Goal: Task Accomplishment & Management: Use online tool/utility

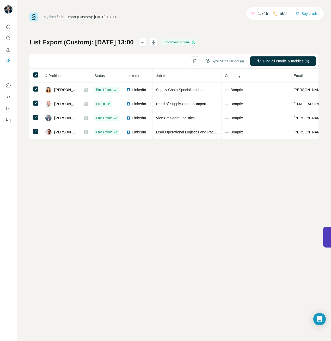
scroll to position [0, 169]
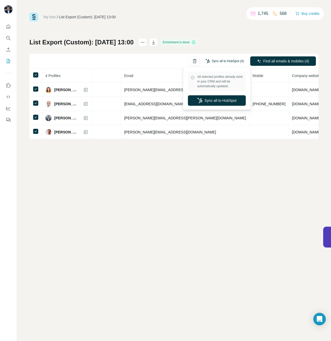
click at [236, 61] on button "Sync all to HubSpot (4)" at bounding box center [225, 61] width 46 height 8
click at [230, 104] on button "Sync all to HubSpot" at bounding box center [217, 100] width 58 height 10
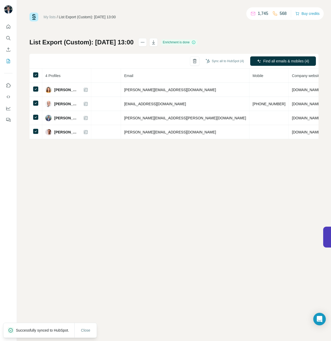
click at [299, 229] on div "My lists / List Export (Custom): [DATE] 13:00 1,745 568 Buy credits List Export…" at bounding box center [174, 170] width 314 height 341
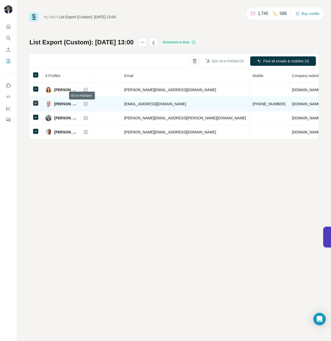
click at [84, 102] on icon at bounding box center [85, 104] width 3 height 4
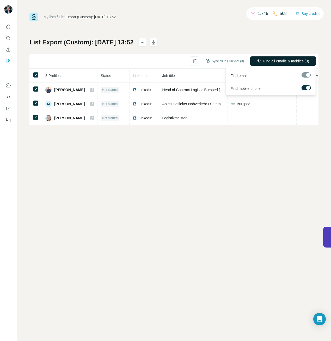
click at [282, 58] on button "Find all emails & mobiles (3)" at bounding box center [283, 60] width 66 height 9
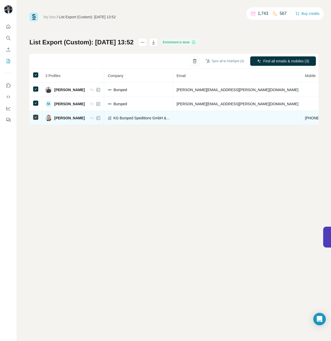
scroll to position [0, 155]
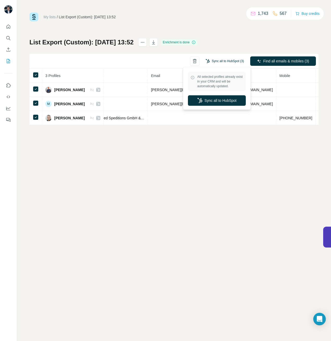
click at [232, 60] on button "Sync all to HubSpot (3)" at bounding box center [225, 61] width 46 height 8
click at [225, 96] on button "Sync all to HubSpot" at bounding box center [217, 100] width 58 height 10
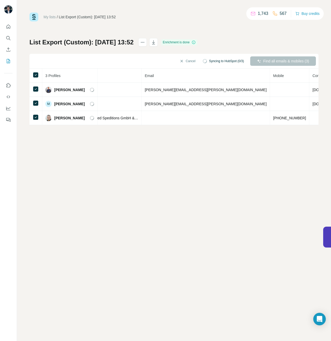
scroll to position [0, 149]
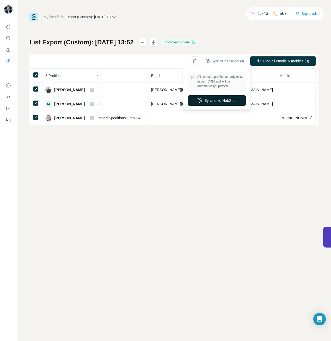
click at [223, 97] on button "Sync all to HubSpot" at bounding box center [217, 100] width 58 height 10
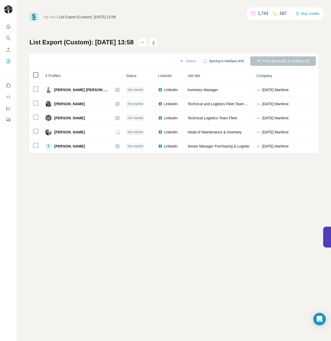
click at [39, 72] on icon at bounding box center [36, 75] width 6 height 6
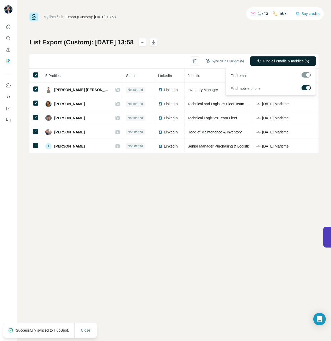
click at [265, 61] on span "Find all emails & mobiles (5)" at bounding box center [286, 60] width 46 height 5
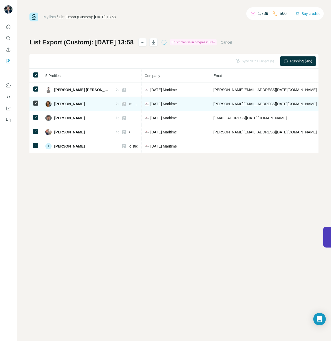
scroll to position [0, 118]
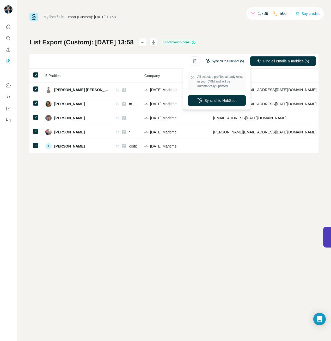
click at [226, 62] on button "Sync all to HubSpot (5)" at bounding box center [225, 61] width 46 height 8
click at [224, 97] on button "Sync all to HubSpot" at bounding box center [217, 100] width 58 height 10
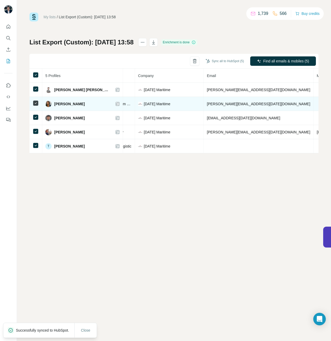
scroll to position [0, 186]
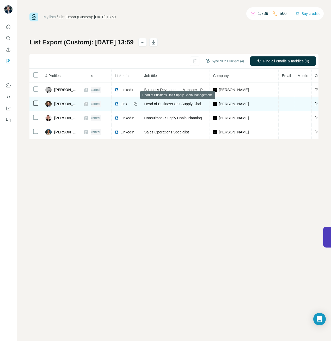
scroll to position [0, 84]
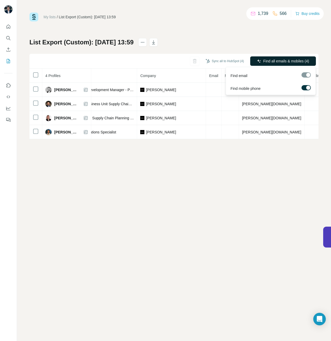
click at [282, 61] on span "Find all emails & mobiles (4)" at bounding box center [286, 60] width 46 height 5
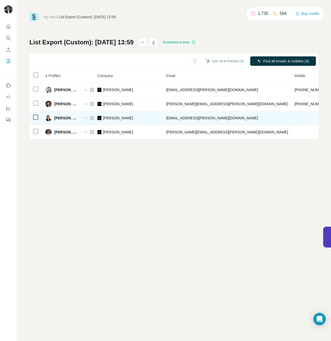
scroll to position [0, 142]
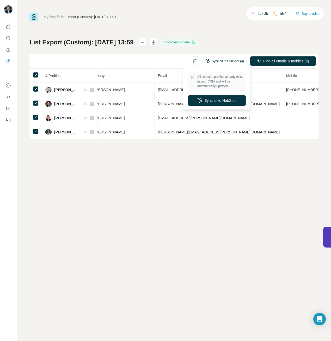
click at [238, 63] on button "Sync all to HubSpot (4)" at bounding box center [225, 61] width 46 height 8
click at [223, 105] on button "Sync all to HubSpot" at bounding box center [217, 100] width 58 height 10
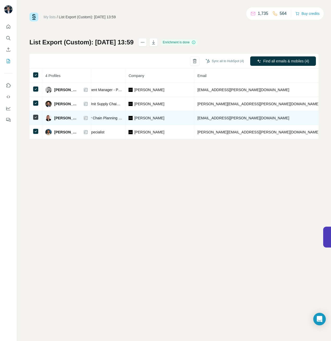
scroll to position [0, 125]
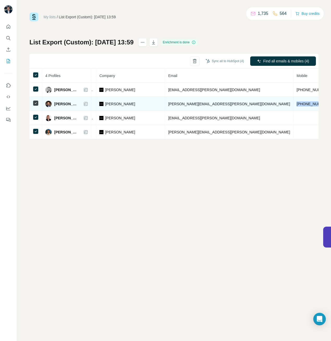
drag, startPoint x: 245, startPoint y: 105, endPoint x: 213, endPoint y: 103, distance: 31.8
click at [294, 103] on td "+4917632572645" at bounding box center [313, 104] width 39 height 14
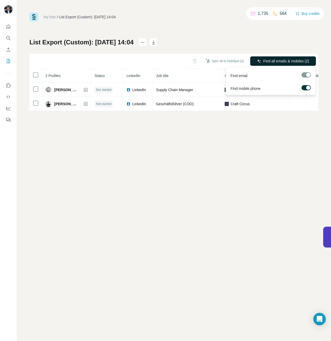
click at [275, 60] on span "Find all emails & mobiles (2)" at bounding box center [286, 60] width 46 height 5
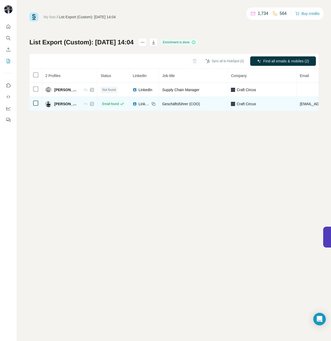
scroll to position [0, 115]
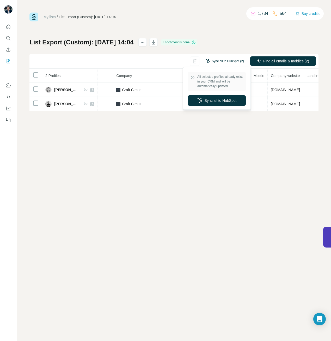
click at [229, 60] on button "Sync all to HubSpot (2)" at bounding box center [225, 61] width 46 height 8
click at [218, 99] on button "Sync all to HubSpot" at bounding box center [217, 100] width 58 height 10
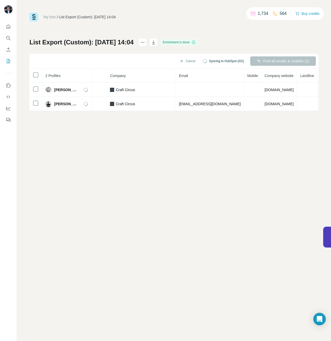
scroll to position [0, 108]
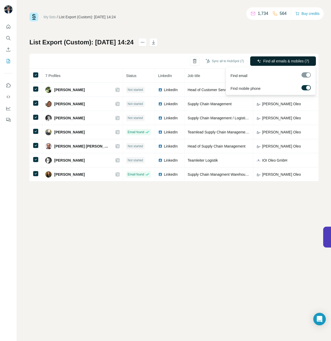
click at [261, 59] on button "Find all emails & mobiles (7)" at bounding box center [283, 60] width 66 height 9
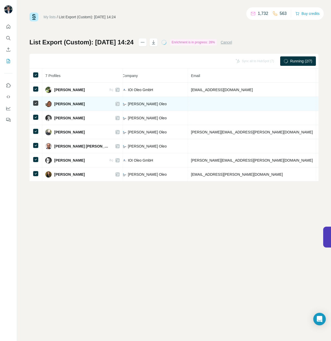
scroll to position [0, 174]
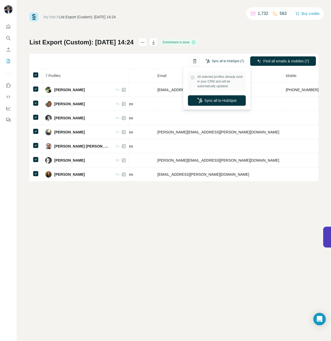
click at [215, 61] on button "Sync all to HubSpot (7)" at bounding box center [225, 61] width 46 height 8
click at [213, 106] on div "All selected profiles already exist in your CRM and will be automatically updat…" at bounding box center [216, 88] width 65 height 40
click at [214, 104] on button "Sync all to HubSpot" at bounding box center [217, 100] width 58 height 10
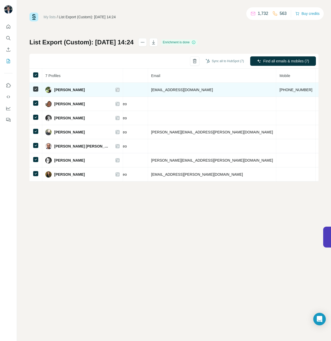
drag, startPoint x: 93, startPoint y: 89, endPoint x: 56, endPoint y: 89, distance: 37.3
click at [56, 89] on span "Franz-Thomas Hilffert" at bounding box center [69, 89] width 31 height 5
copy span "ranz-Thomas Hilffert"
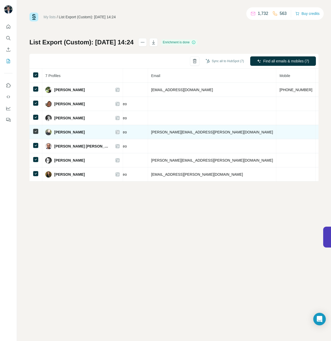
drag, startPoint x: 92, startPoint y: 132, endPoint x: 53, endPoint y: 130, distance: 39.1
click at [53, 130] on div "Katherine Wienold" at bounding box center [82, 132] width 74 height 6
copy span "Katherine Wienold"
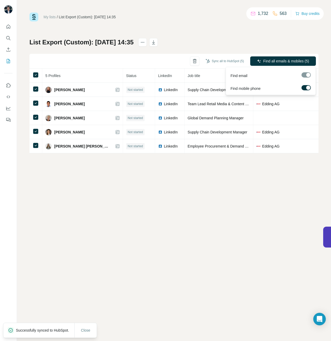
click at [269, 60] on span "Find all emails & mobiles (5)" at bounding box center [286, 60] width 46 height 5
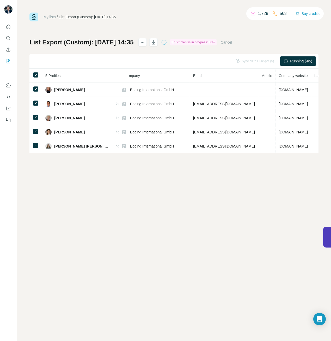
scroll to position [0, 144]
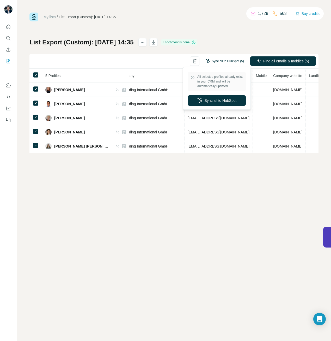
click at [221, 60] on button "Sync all to HubSpot (5)" at bounding box center [225, 61] width 46 height 8
click at [210, 99] on button "Sync all to HubSpot" at bounding box center [217, 100] width 58 height 10
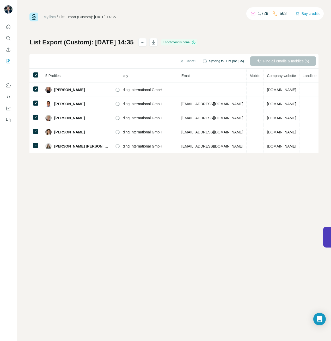
scroll to position [0, 138]
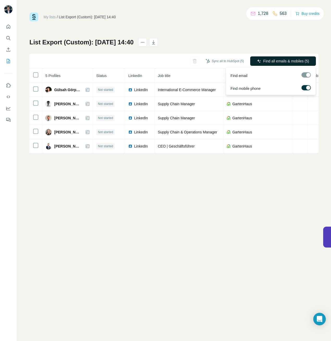
click at [275, 63] on span "Find all emails & mobiles (5)" at bounding box center [286, 60] width 46 height 5
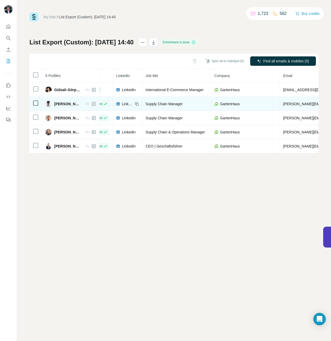
scroll to position [0, 15]
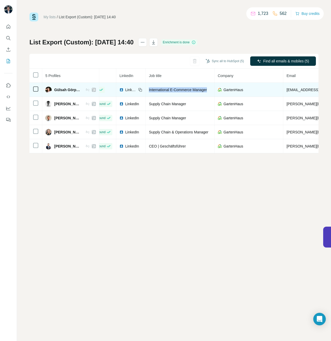
drag, startPoint x: 148, startPoint y: 88, endPoint x: 214, endPoint y: 90, distance: 65.2
click at [214, 90] on td "International E-Commerce Manager" at bounding box center [180, 90] width 69 height 14
copy span "International E-Commerce Manager"
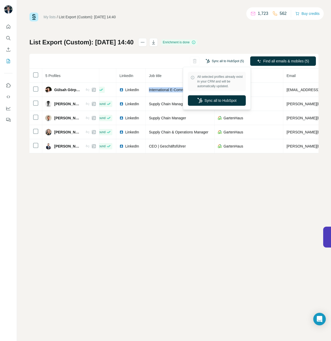
click at [220, 59] on button "Sync all to HubSpot (5)" at bounding box center [225, 61] width 46 height 8
click at [221, 99] on button "Sync all to HubSpot" at bounding box center [217, 100] width 58 height 10
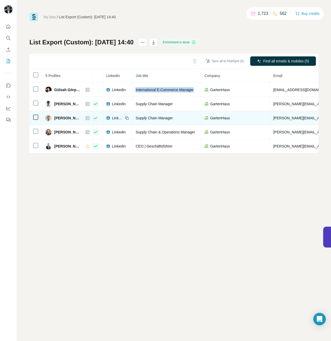
scroll to position [0, 23]
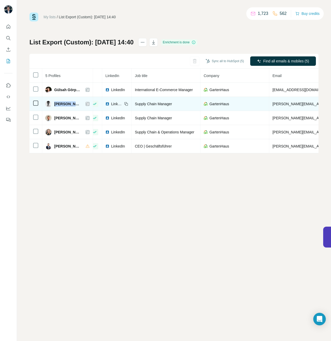
drag, startPoint x: 81, startPoint y: 104, endPoint x: 55, endPoint y: 104, distance: 26.1
click at [55, 104] on div "Hannes Harms" at bounding box center [67, 104] width 44 height 6
copy span "Hannes Harms"
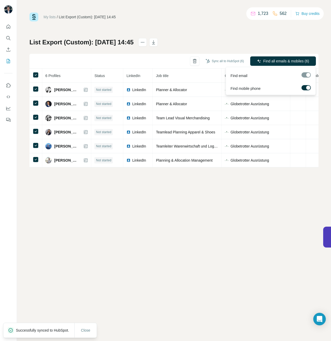
click at [269, 60] on span "Find all emails & mobiles (6)" at bounding box center [286, 60] width 46 height 5
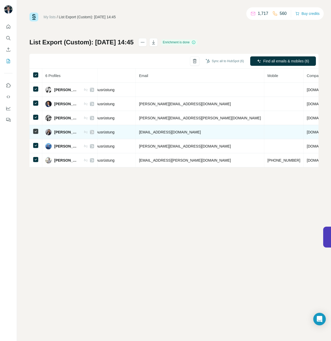
scroll to position [0, 171]
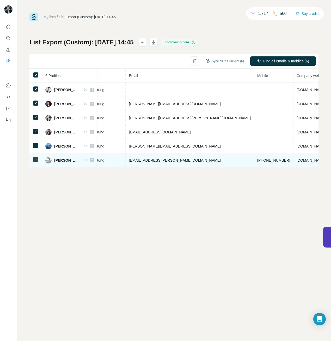
drag, startPoint x: 84, startPoint y: 161, endPoint x: 55, endPoint y: 160, distance: 29.8
click at [55, 160] on div "[PERSON_NAME]" at bounding box center [69, 160] width 49 height 6
copy span "[PERSON_NAME]"
